Goal: Task Accomplishment & Management: Use online tool/utility

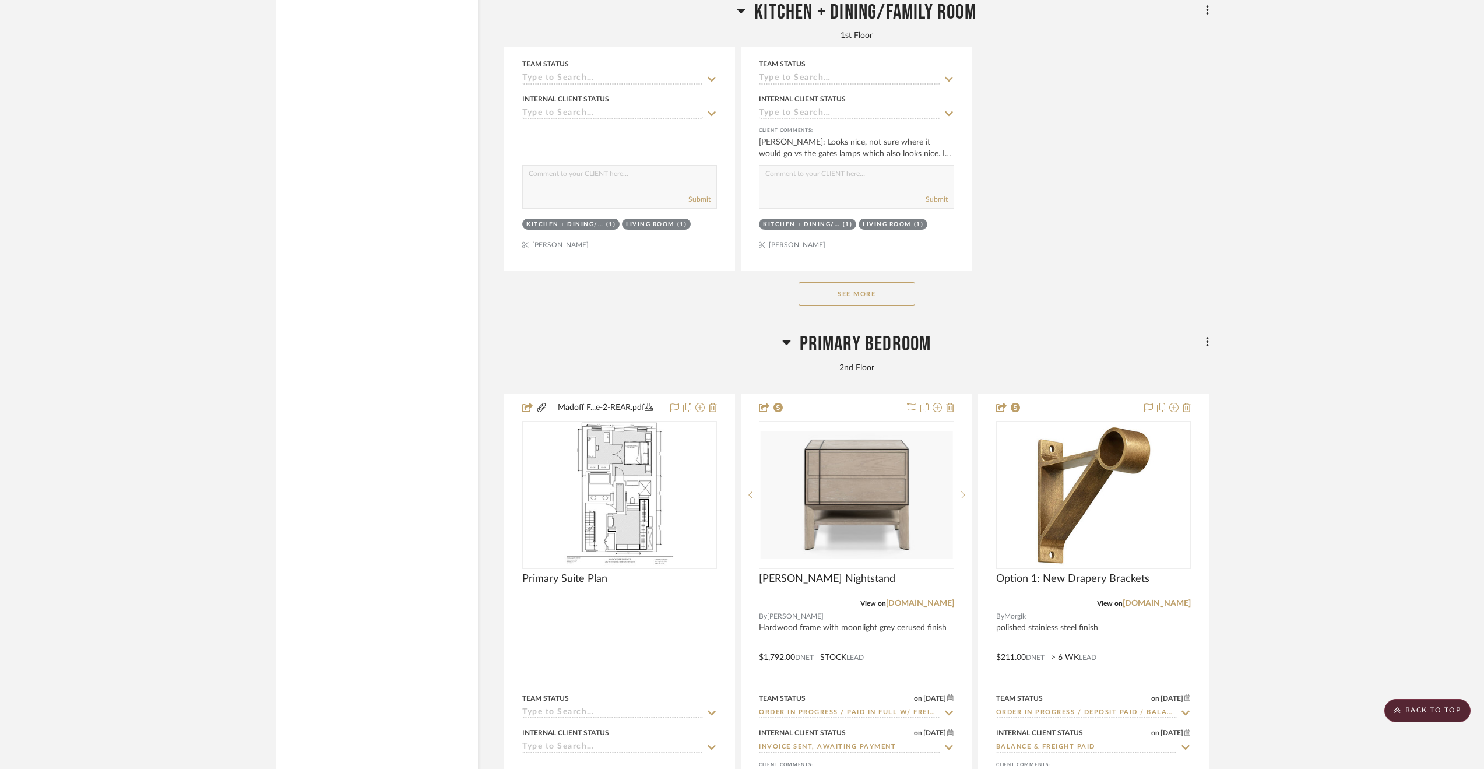
click at [843, 350] on span "Primary Bedroom" at bounding box center [866, 344] width 132 height 25
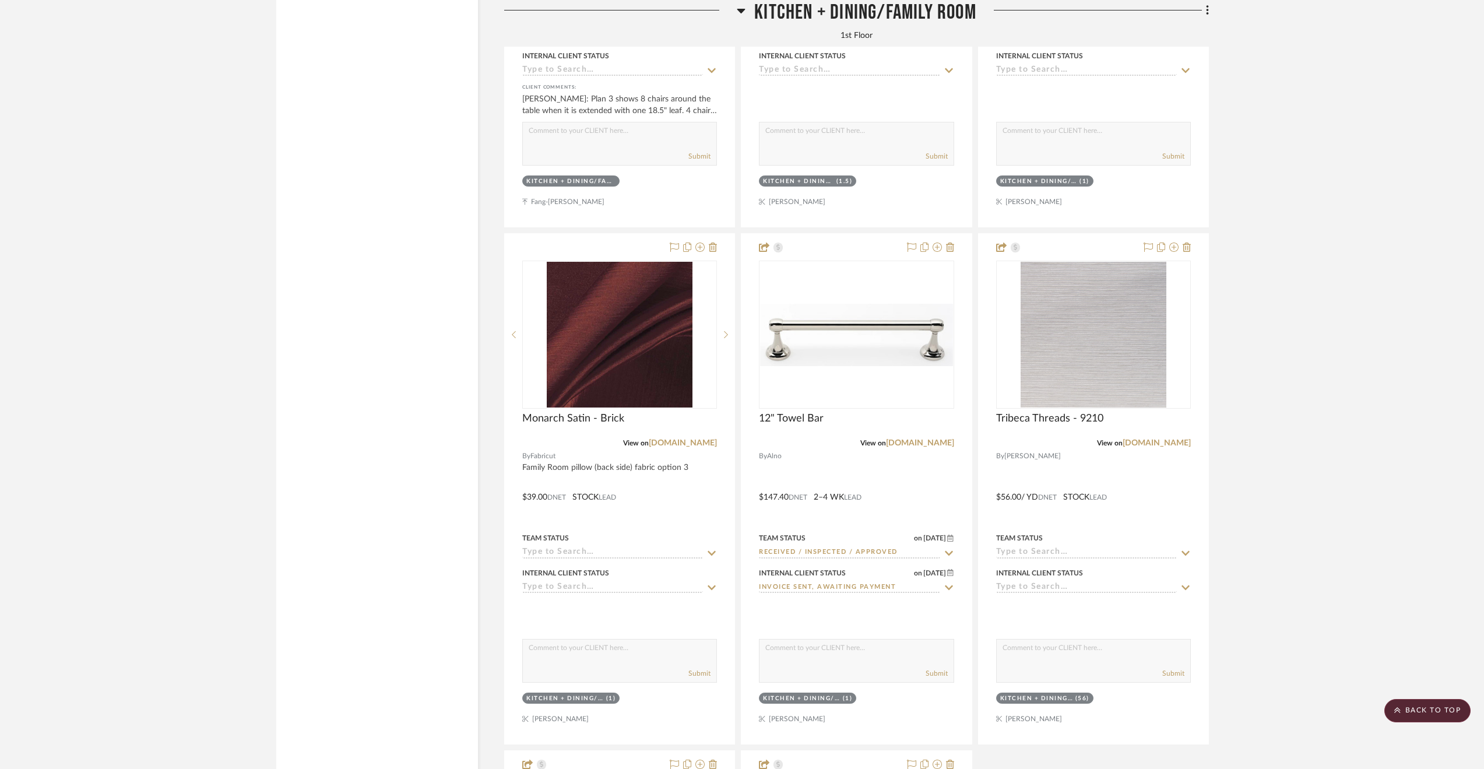
click at [828, 13] on span "Kitchen + Dining/Family Room" at bounding box center [865, 12] width 222 height 25
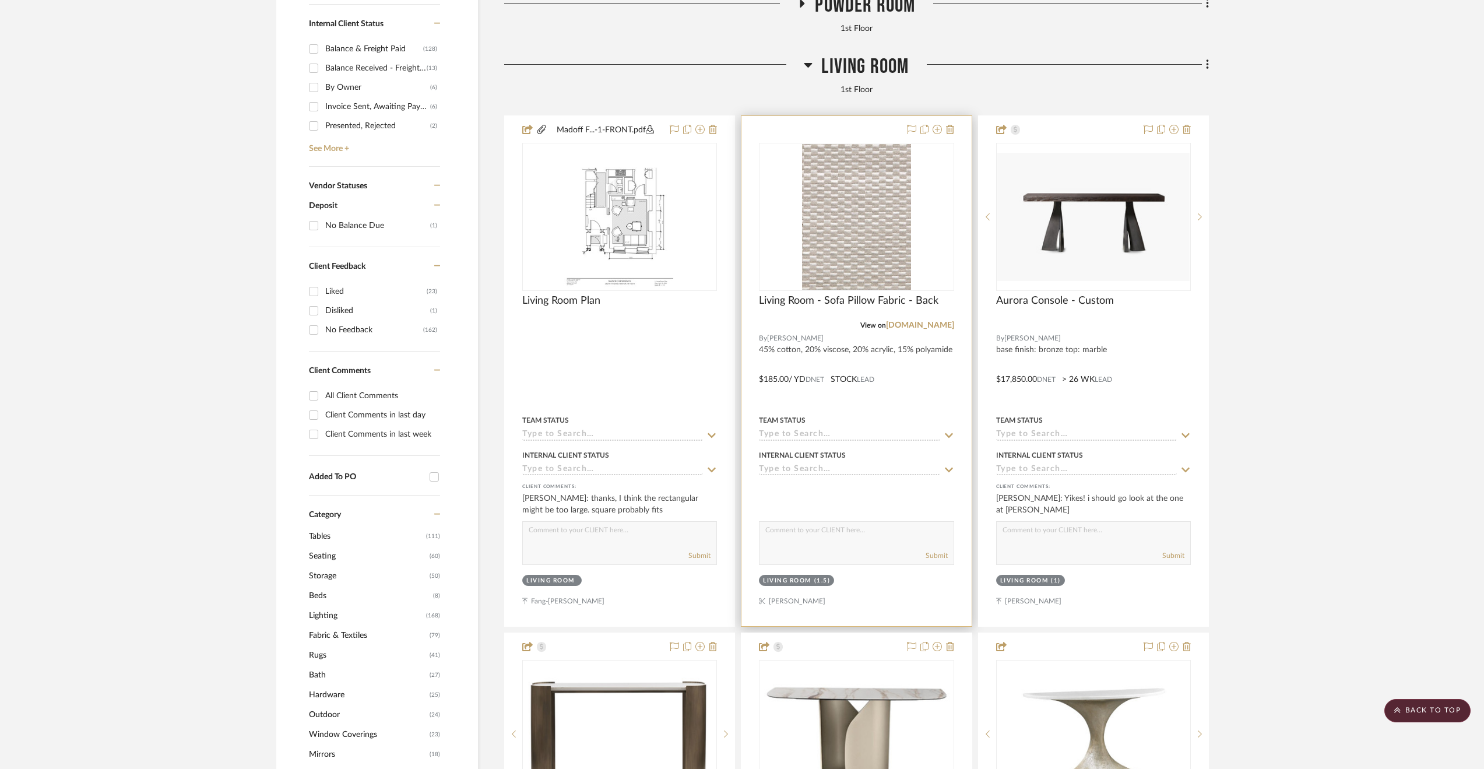
scroll to position [581, 0]
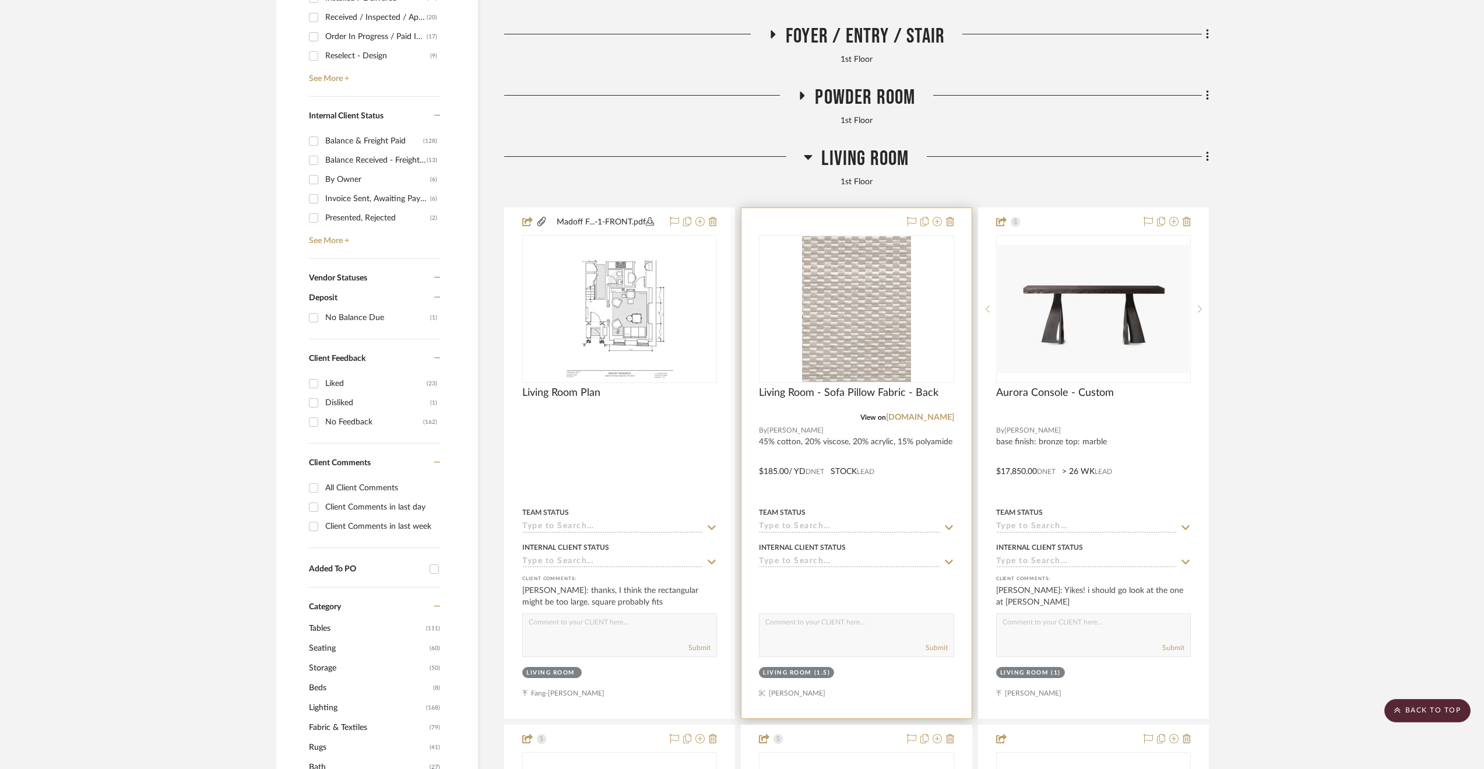
click at [906, 479] on div at bounding box center [857, 463] width 230 height 510
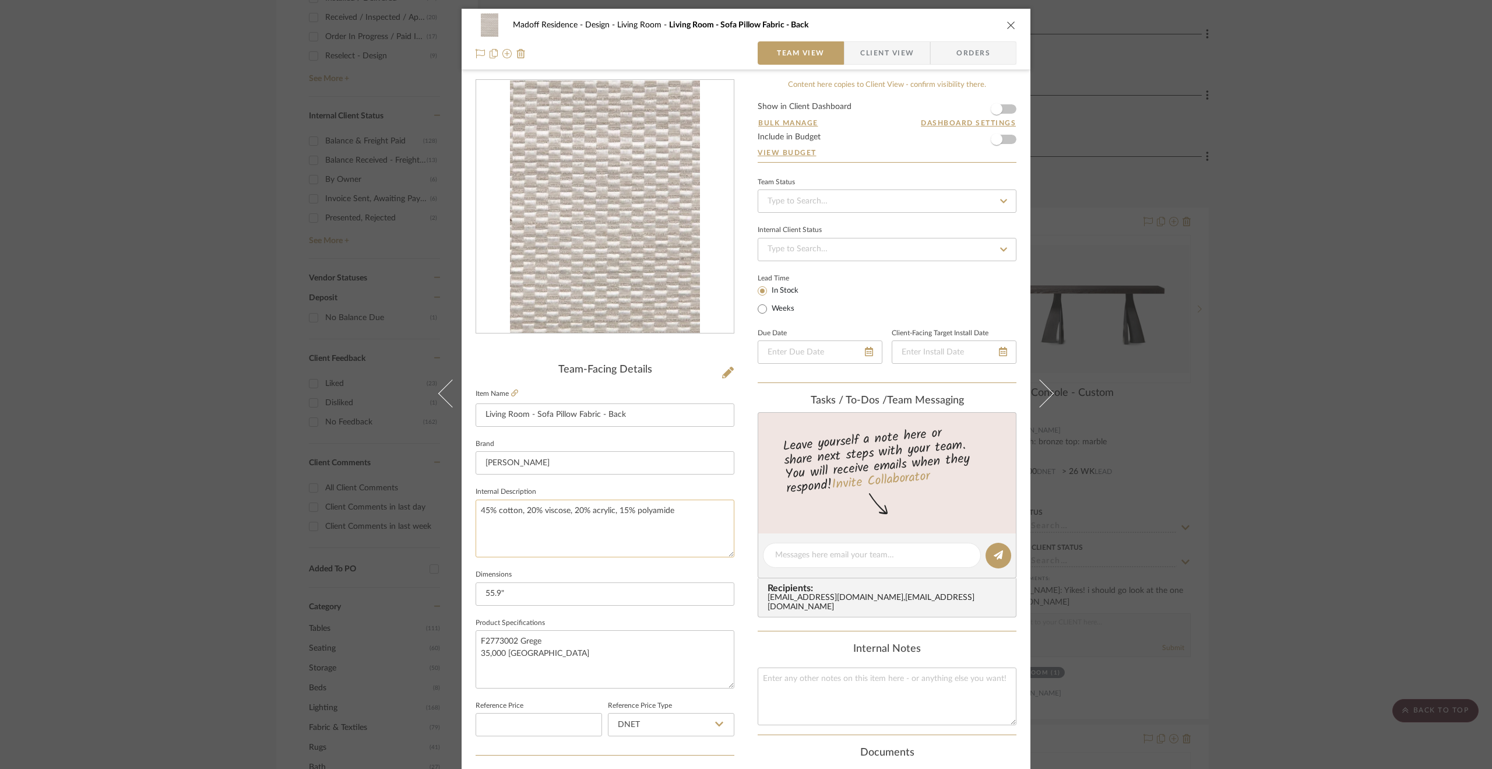
scroll to position [314, 0]
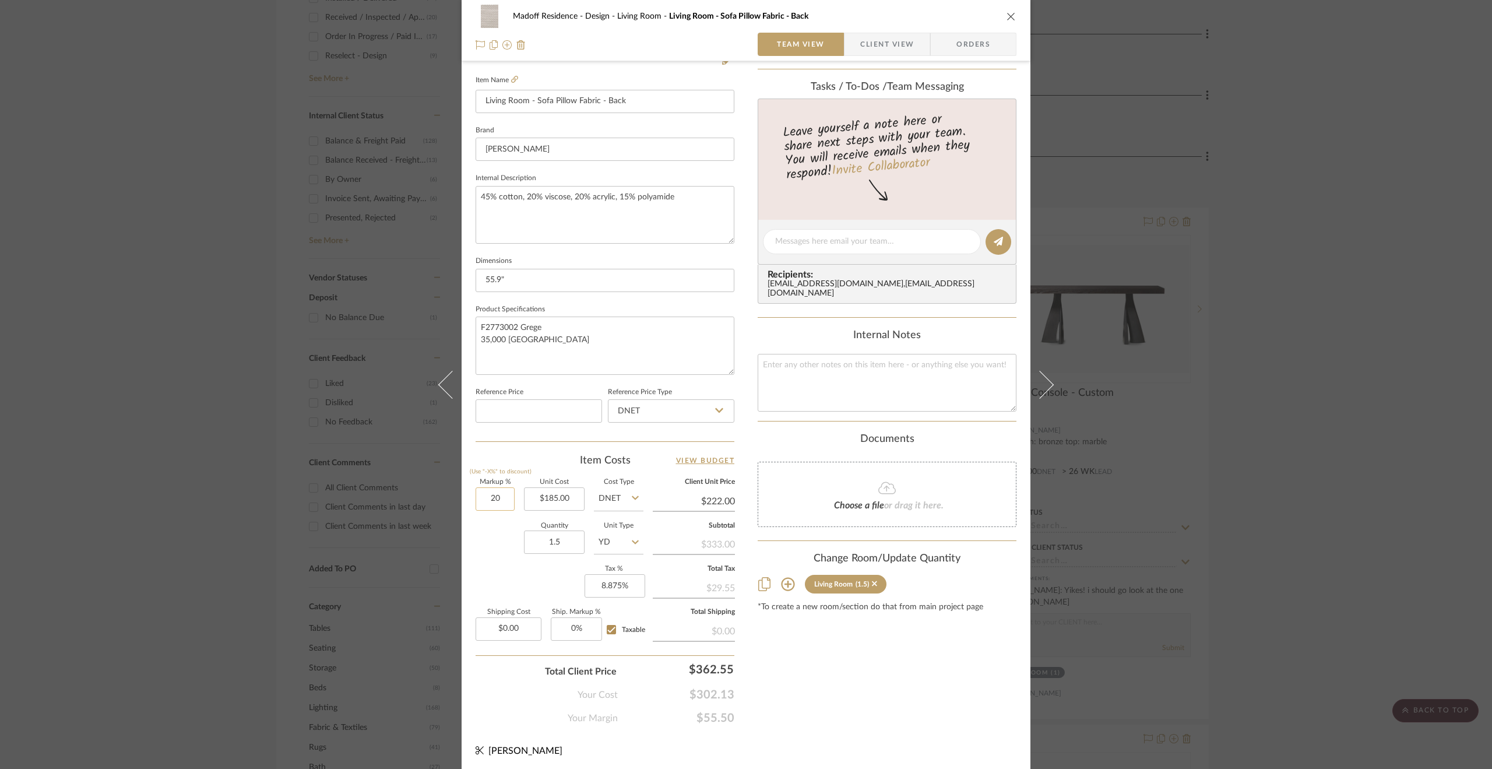
click at [486, 498] on input "20" at bounding box center [495, 498] width 39 height 23
type input "25%"
click at [505, 546] on div "Quantity 1.5 Unit Type YD" at bounding box center [560, 543] width 168 height 41
type input "$231.25"
click at [1342, 399] on div "Madoff Residence - Design Living Room Living Room - Sofa Pillow Fabric - Back T…" at bounding box center [746, 384] width 1492 height 769
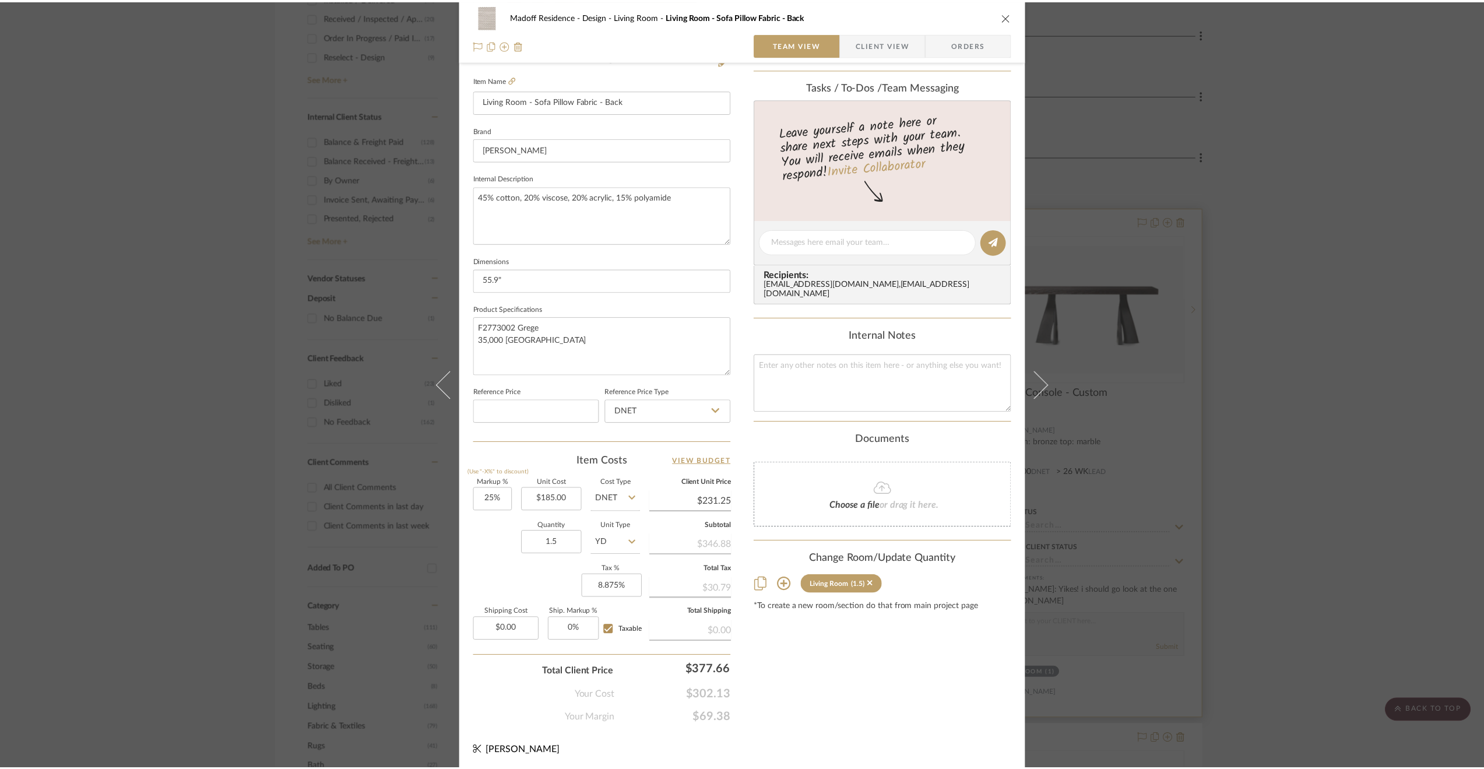
scroll to position [581, 0]
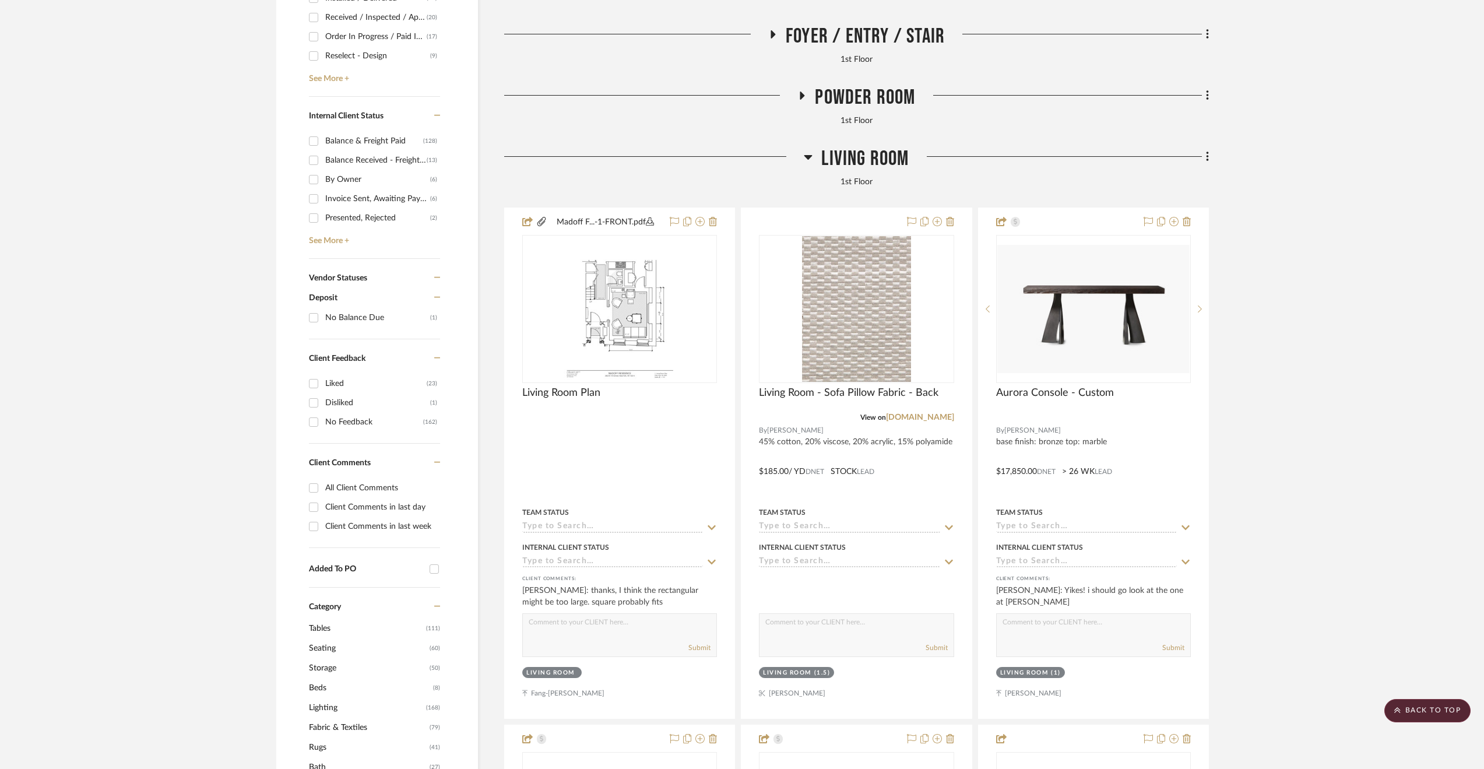
click at [832, 157] on span "Living Room" at bounding box center [864, 158] width 87 height 25
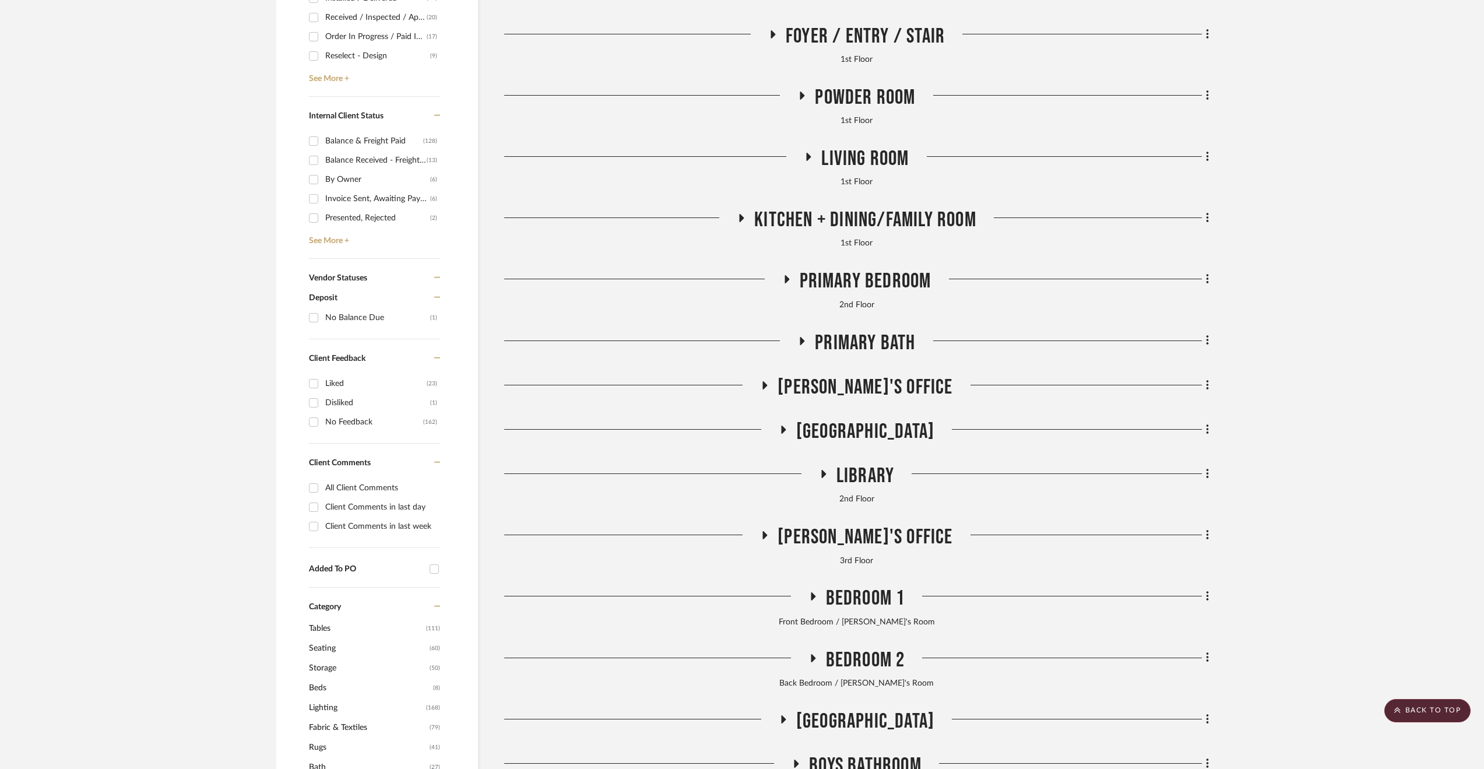
click at [861, 228] on span "Kitchen + Dining/Family Room" at bounding box center [865, 220] width 222 height 25
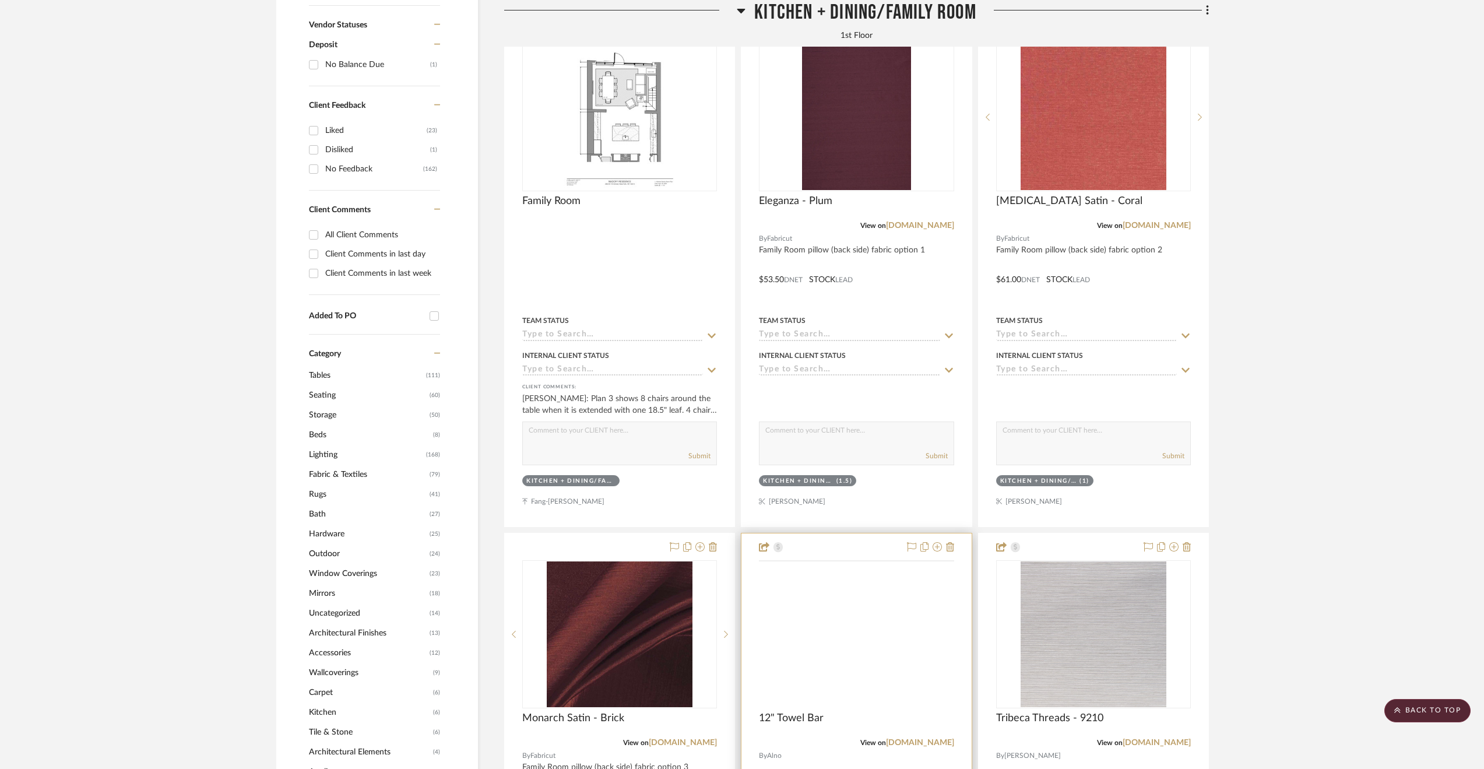
scroll to position [930, 0]
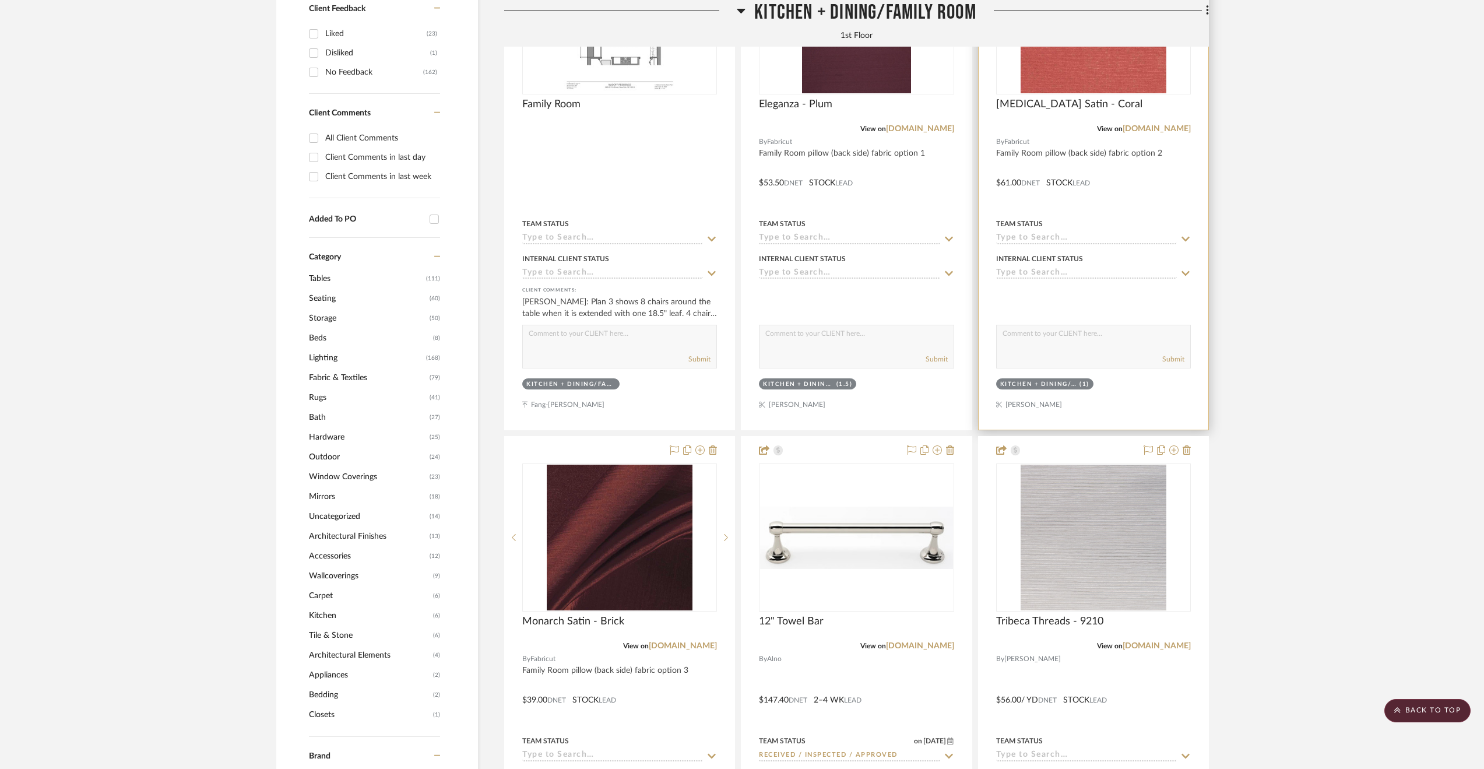
click at [1185, 194] on div at bounding box center [1094, 175] width 230 height 510
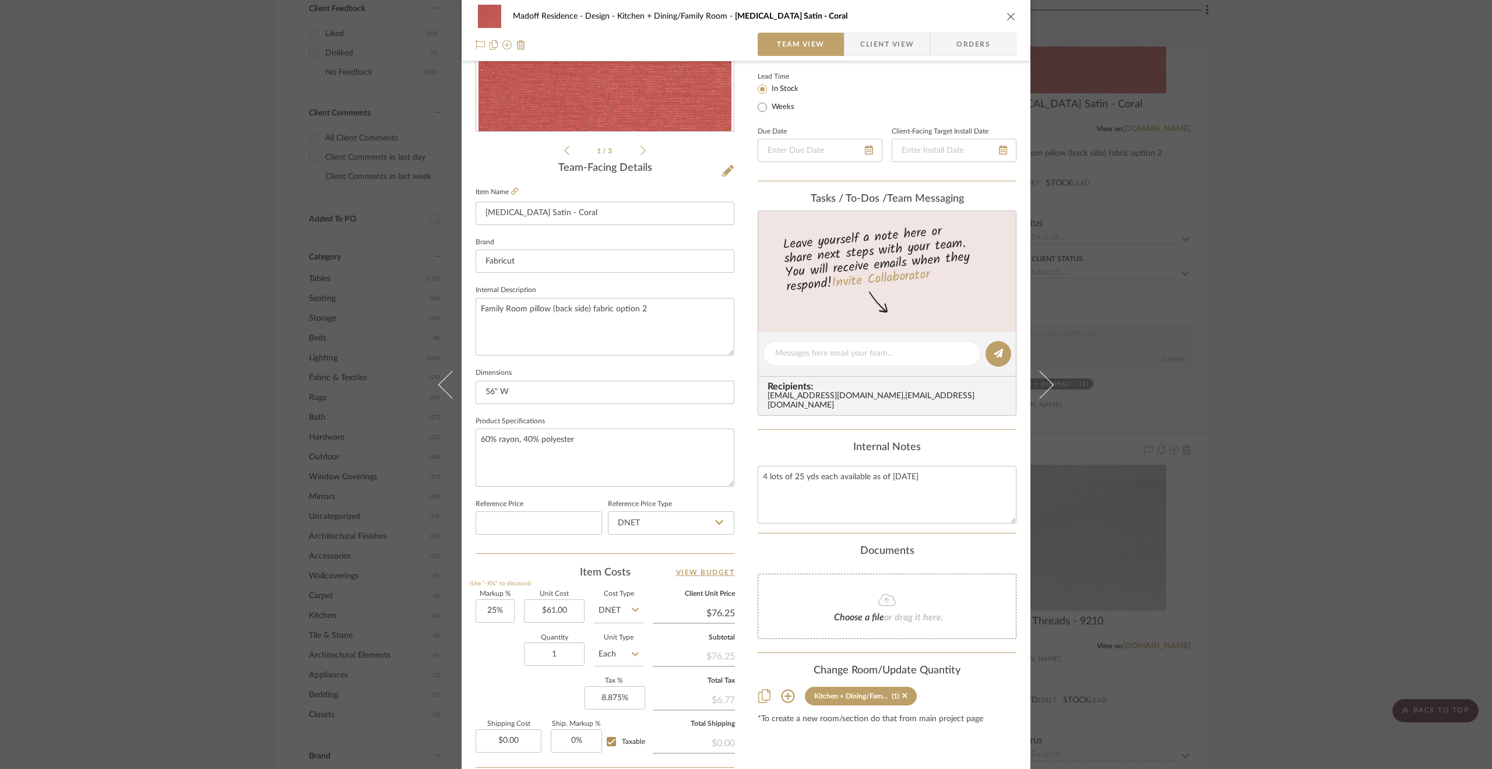
scroll to position [291, 0]
